Goal: Find specific page/section: Find specific page/section

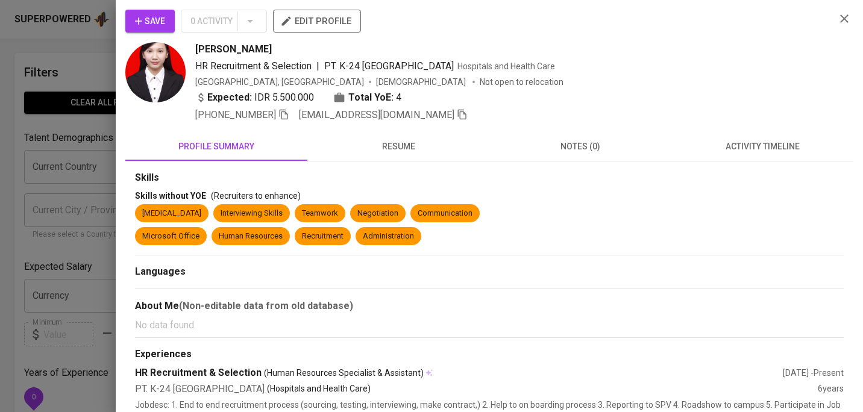
scroll to position [385, 0]
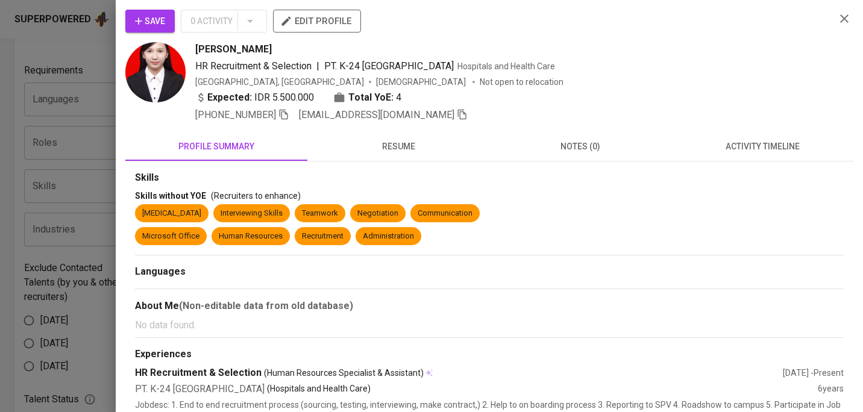
click at [847, 17] on icon "button" at bounding box center [845, 18] width 8 height 8
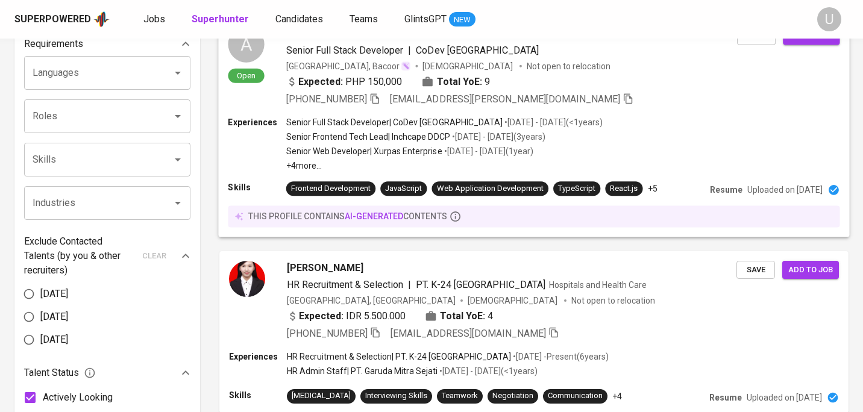
scroll to position [0, 0]
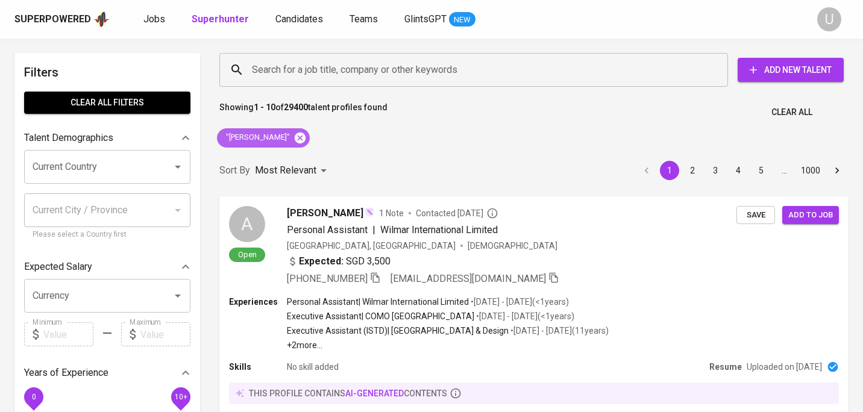
click at [296, 142] on icon at bounding box center [300, 137] width 13 height 13
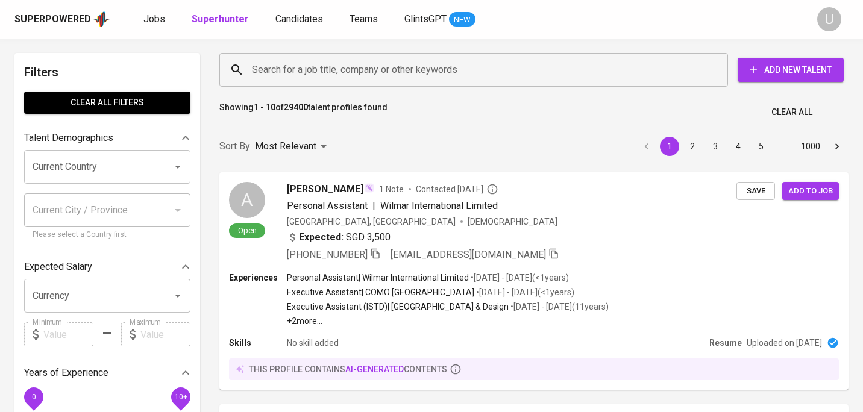
click at [291, 74] on input "Search for a job title, company or other keywords" at bounding box center [477, 69] width 456 height 23
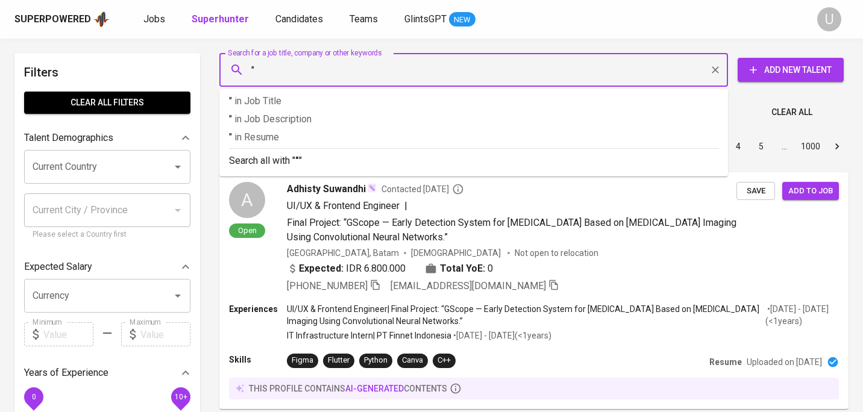
paste input "Mia Maryasari"
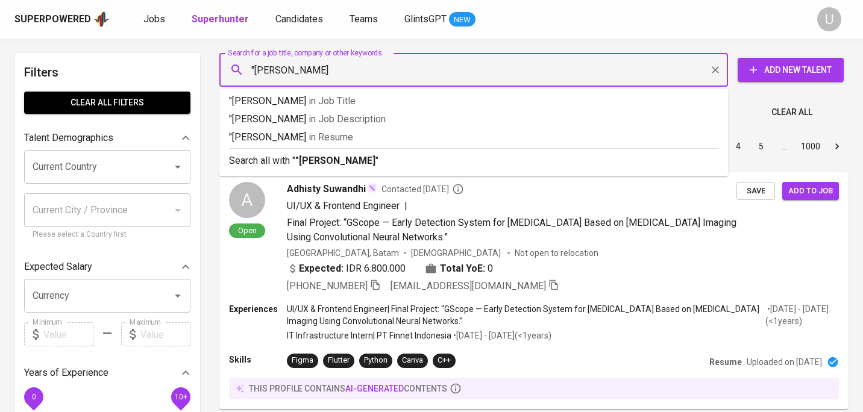
type input ""Mia Maryasari""
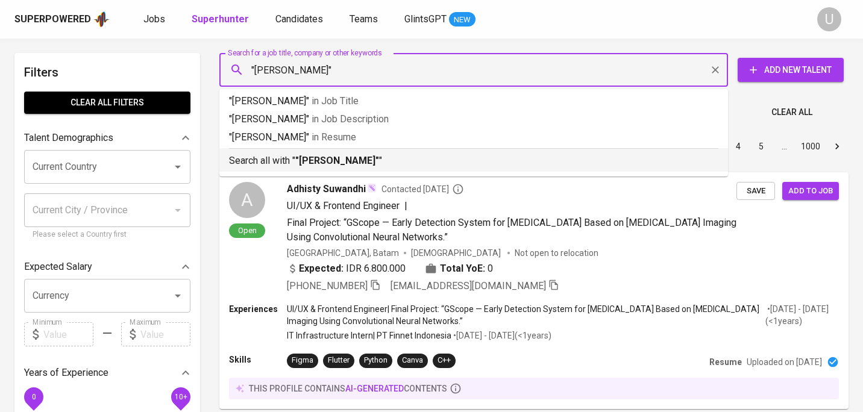
click at [307, 158] on b ""Mia Maryasari"" at bounding box center [337, 160] width 84 height 11
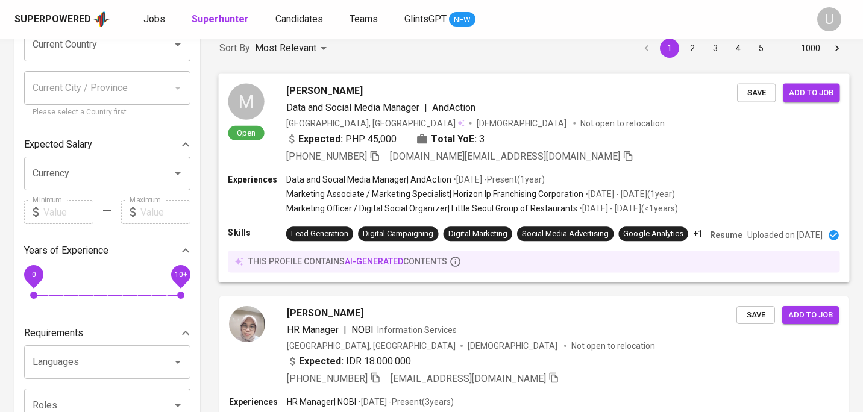
scroll to position [150, 0]
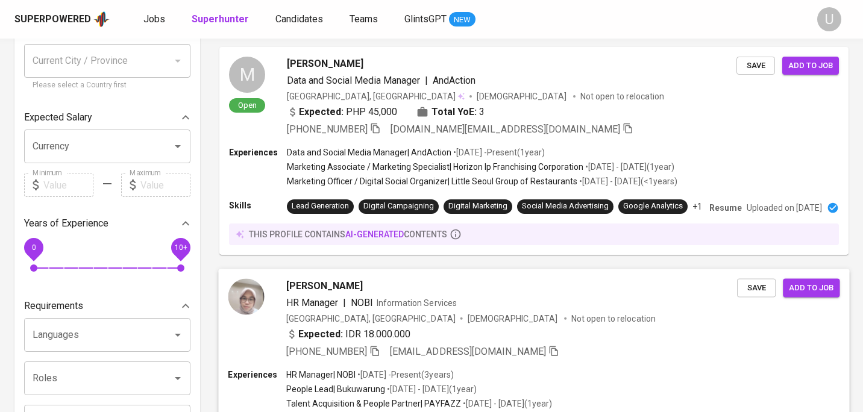
click at [343, 293] on span "Mia Mayasari" at bounding box center [324, 286] width 77 height 14
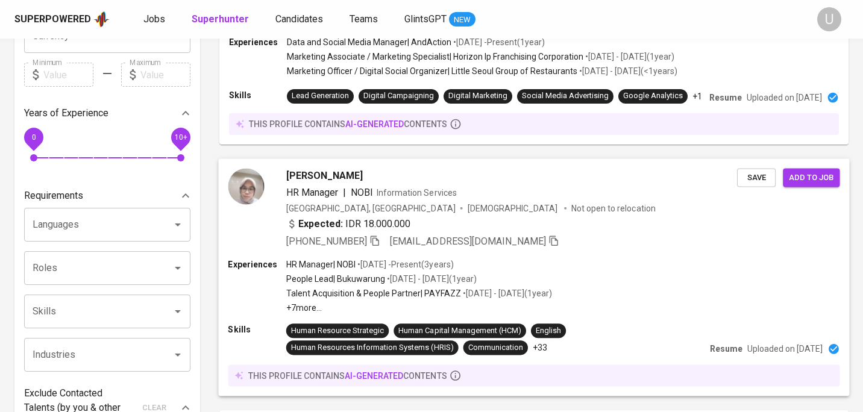
click at [334, 183] on span "Mia Mayasari" at bounding box center [324, 175] width 77 height 14
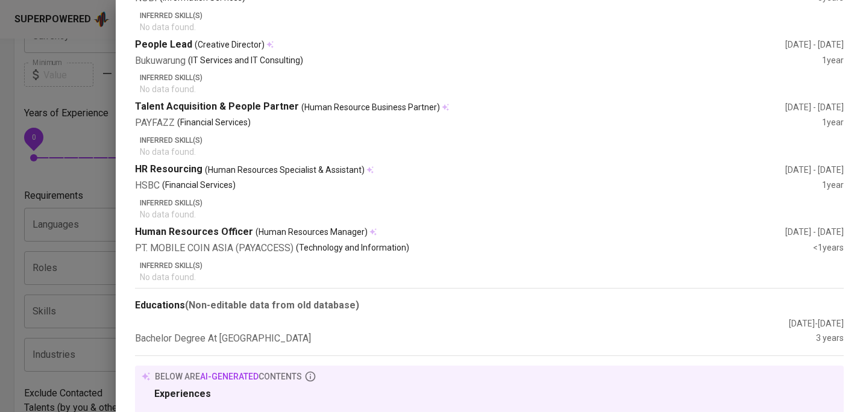
scroll to position [0, 0]
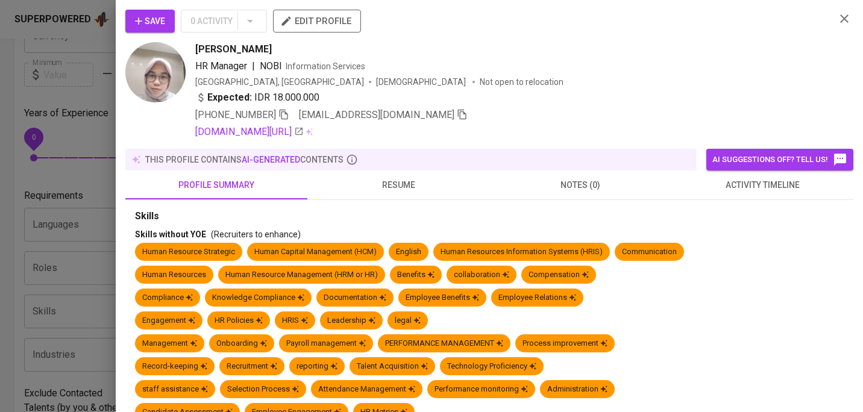
click at [847, 19] on icon "button" at bounding box center [845, 18] width 14 height 14
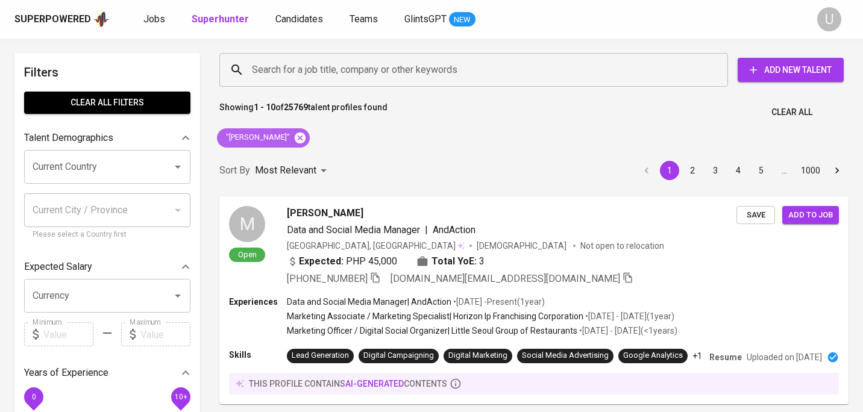
click at [295, 136] on icon at bounding box center [300, 137] width 11 height 11
click at [301, 65] on input "Search for a job title, company or other keywords" at bounding box center [477, 69] width 456 height 23
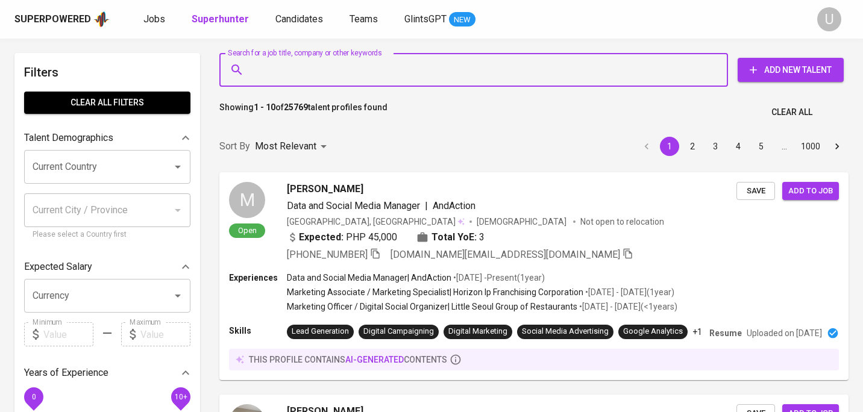
click at [301, 65] on input "Search for a job title, company or other keywords" at bounding box center [477, 69] width 456 height 23
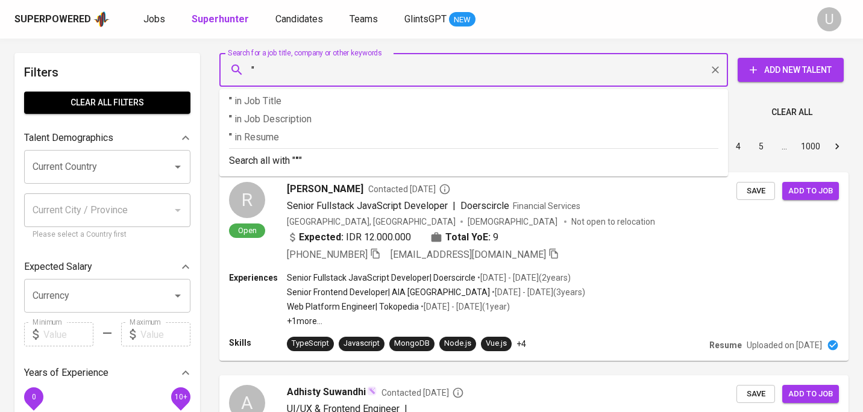
paste input "Raidah Subagia"
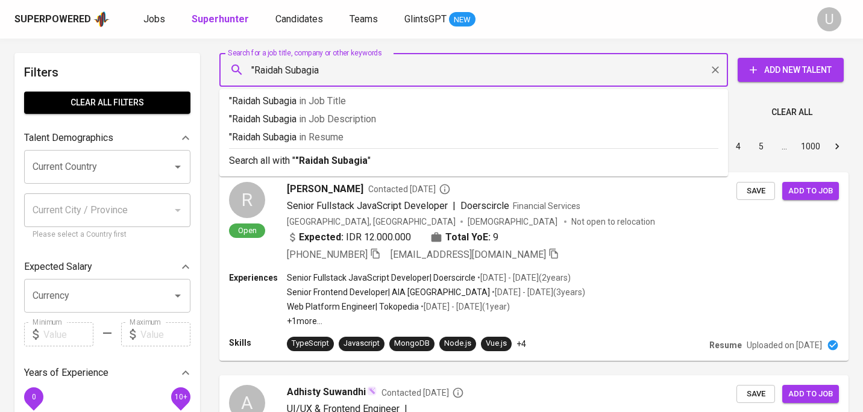
type input ""Raidah Subagia""
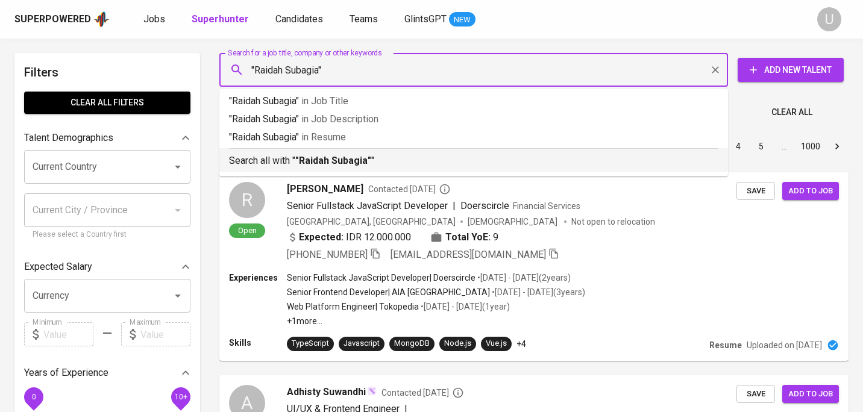
click at [279, 156] on p "Search all with " "Raidah Subagia" "" at bounding box center [474, 161] width 490 height 14
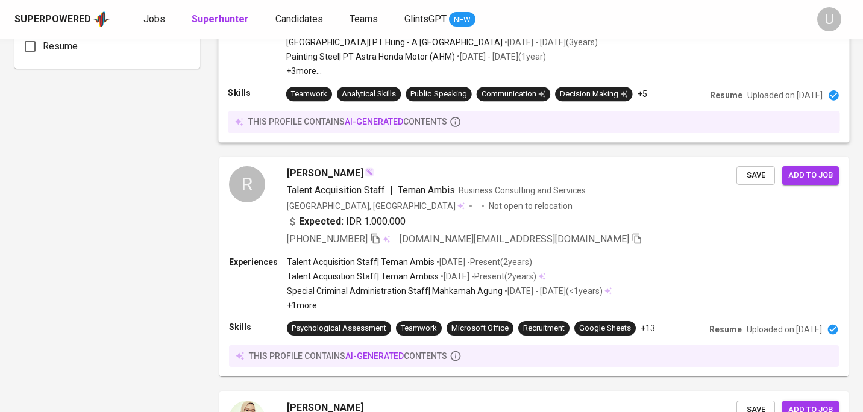
scroll to position [982, 0]
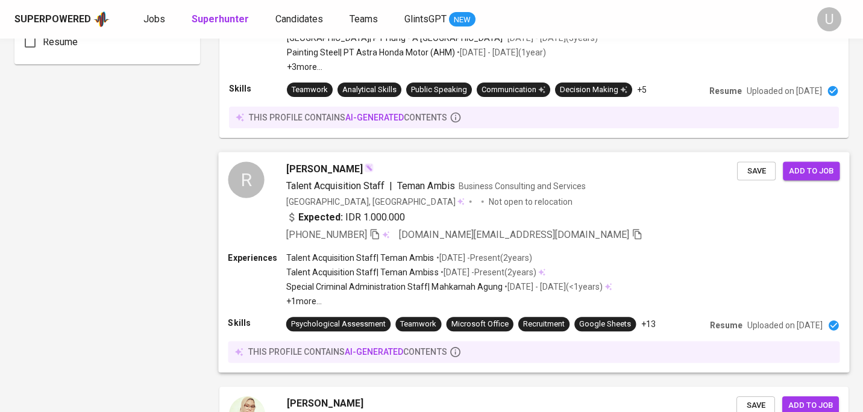
click at [363, 166] on span "[PERSON_NAME]" at bounding box center [324, 169] width 77 height 14
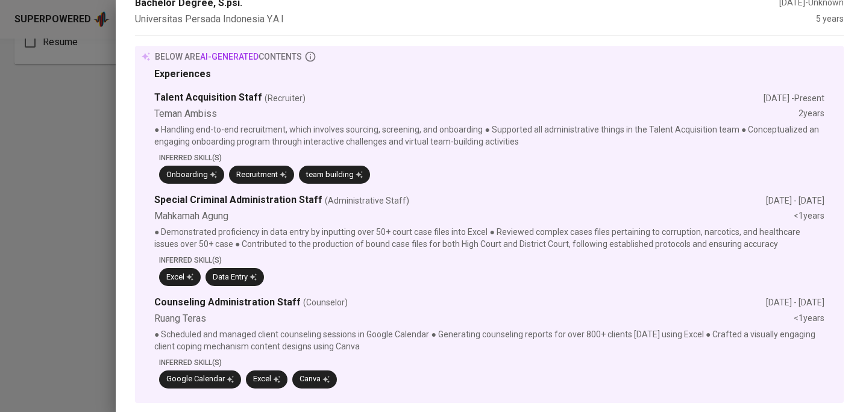
scroll to position [0, 0]
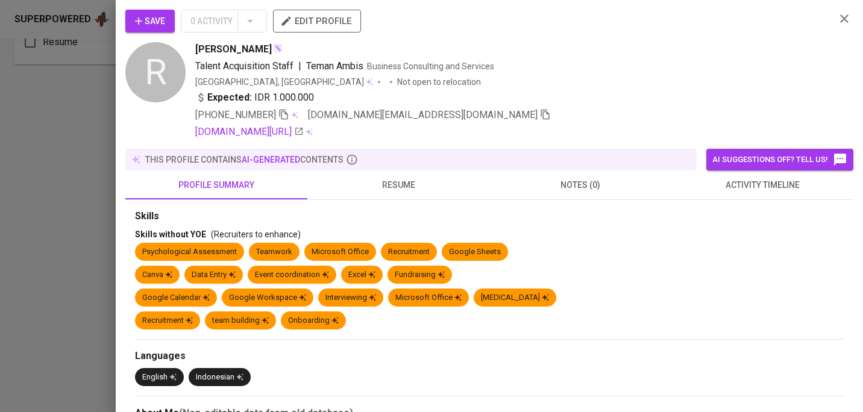
drag, startPoint x: 195, startPoint y: 51, endPoint x: 296, endPoint y: 49, distance: 100.7
click at [272, 49] on span "[PERSON_NAME]" at bounding box center [233, 49] width 77 height 14
copy span "[PERSON_NAME]"
click at [285, 110] on icon "button" at bounding box center [284, 114] width 11 height 11
click at [838, 21] on icon "button" at bounding box center [845, 18] width 14 height 14
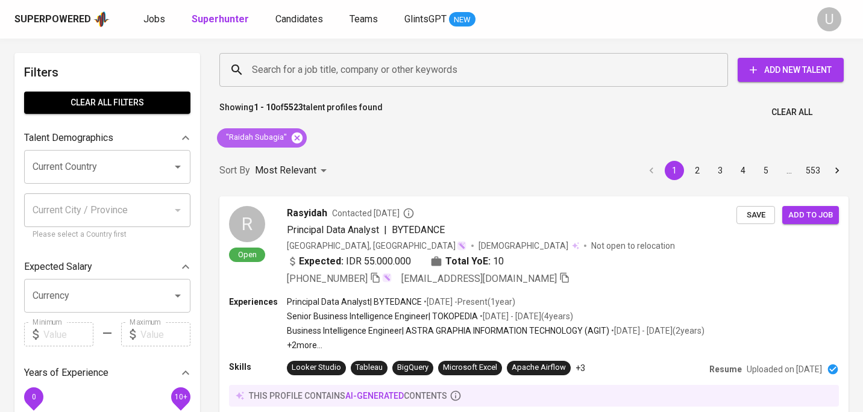
click at [296, 139] on icon at bounding box center [297, 137] width 13 height 13
click at [296, 153] on div "Sort By Most Relevant MOST_RELEVANT 1 2 3 4 5 … 553" at bounding box center [534, 171] width 644 height 37
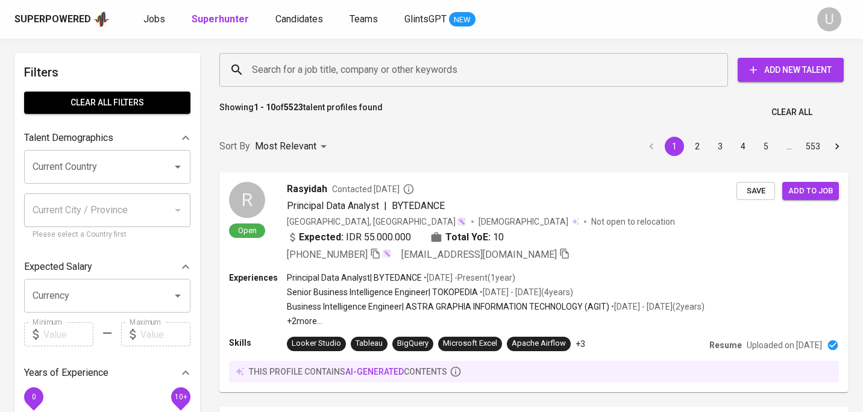
click at [297, 68] on input "Search for a job title, company or other keywords" at bounding box center [477, 69] width 456 height 23
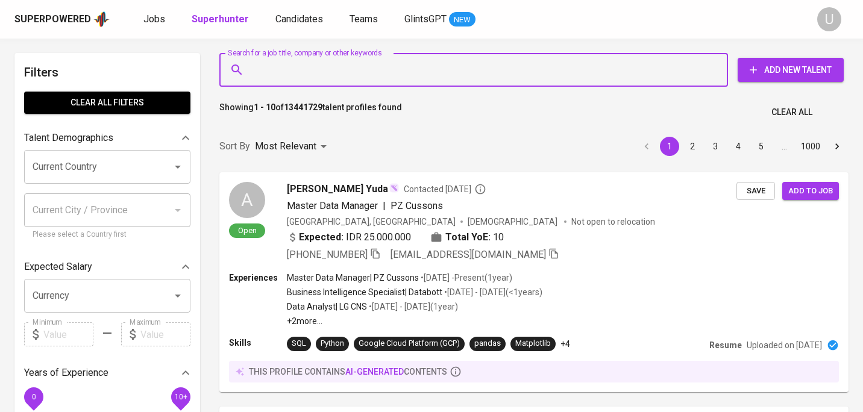
click at [284, 74] on input "Search for a job title, company or other keywords" at bounding box center [477, 69] width 456 height 23
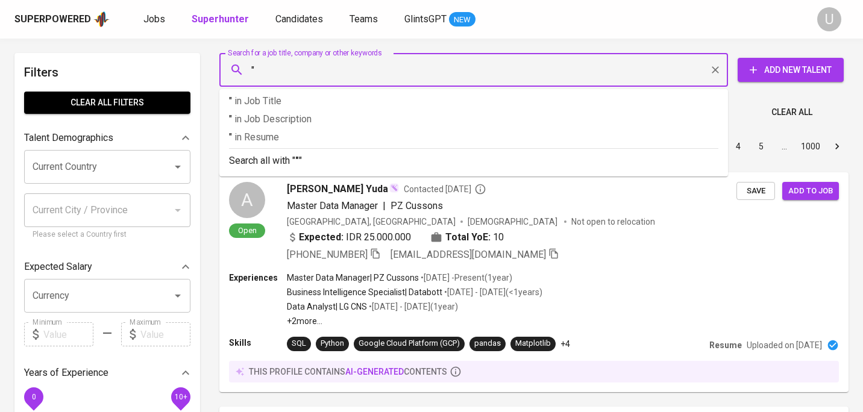
paste input "[PERSON_NAME]"
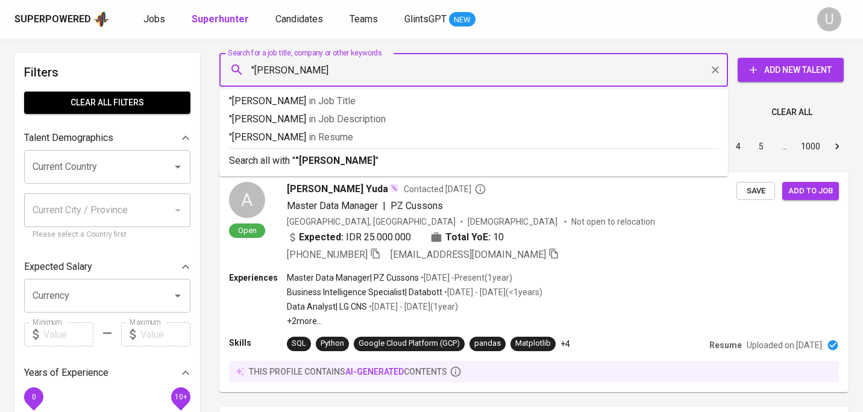
type input ""[PERSON_NAME]""
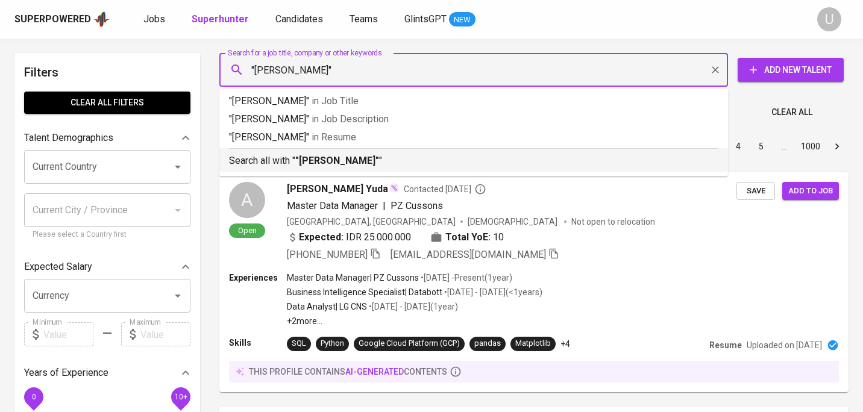
click at [348, 164] on b ""[PERSON_NAME]"" at bounding box center [337, 160] width 84 height 11
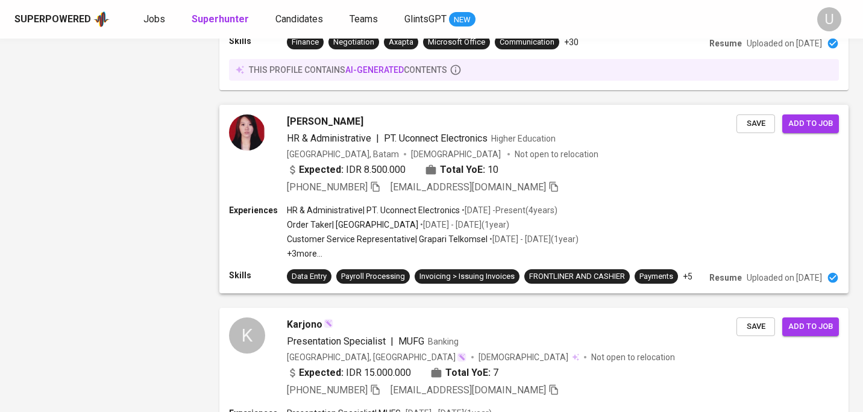
scroll to position [1457, 0]
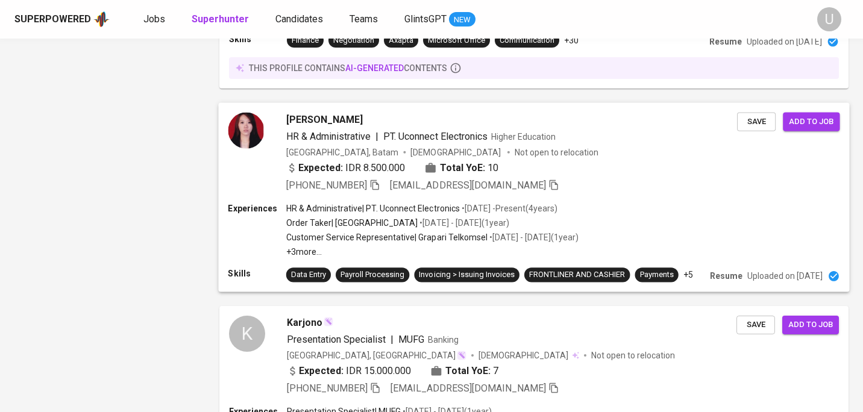
click at [347, 118] on div "[PERSON_NAME]" at bounding box center [511, 120] width 451 height 14
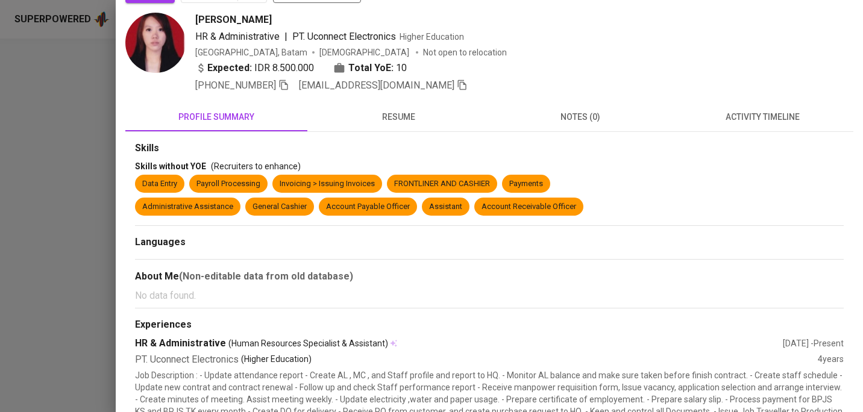
scroll to position [0, 0]
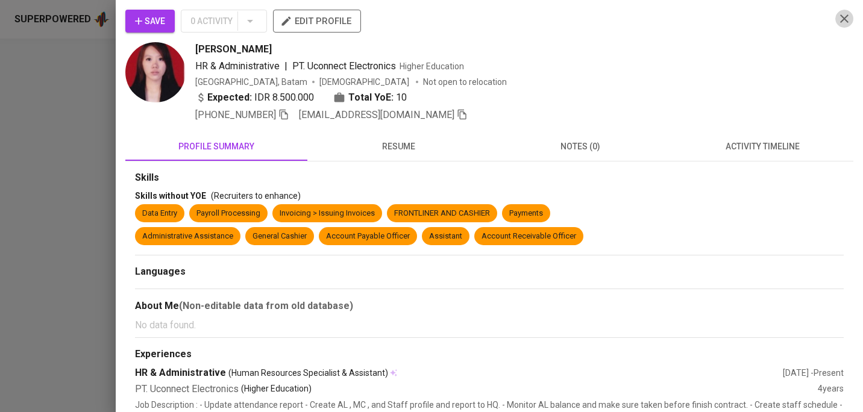
click at [847, 14] on icon "button" at bounding box center [845, 18] width 14 height 14
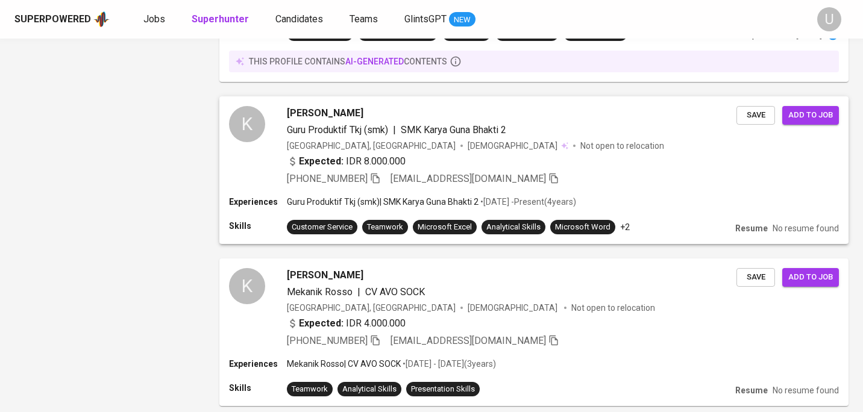
scroll to position [1989, 0]
